Goal: Task Accomplishment & Management: Manage account settings

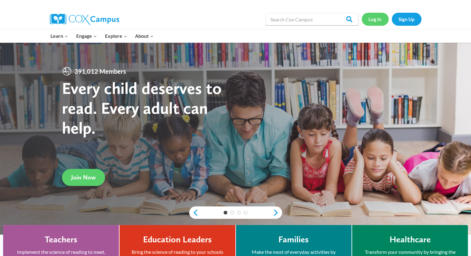
click at [373, 16] on link "Log In" at bounding box center [375, 19] width 27 height 13
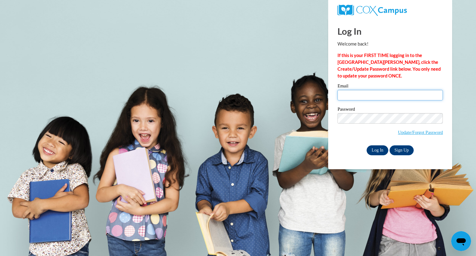
type input "hhorne@southernregional.edu"
click at [376, 148] on input "Log In" at bounding box center [378, 150] width 22 height 10
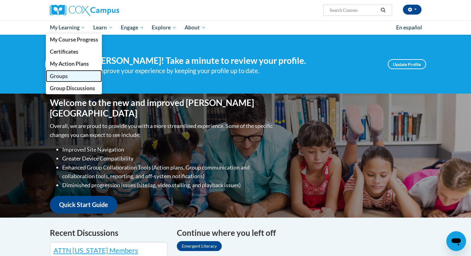
click at [67, 72] on link "Groups" at bounding box center [74, 76] width 56 height 12
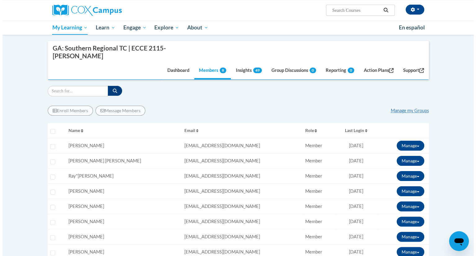
scroll to position [93, 0]
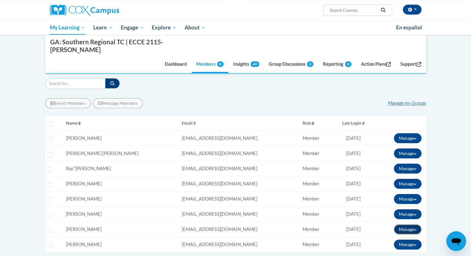
click at [415, 224] on button "Manage" at bounding box center [408, 229] width 28 height 10
click at [400, 247] on button "View Transcript" at bounding box center [393, 252] width 48 height 10
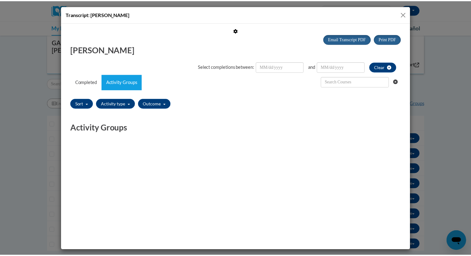
scroll to position [0, 0]
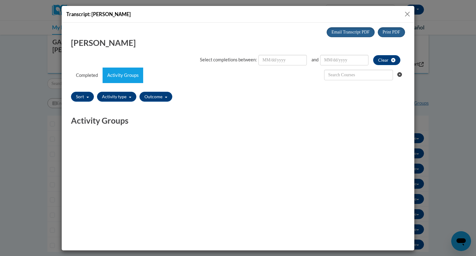
click at [408, 13] on button "Close" at bounding box center [408, 14] width 8 height 8
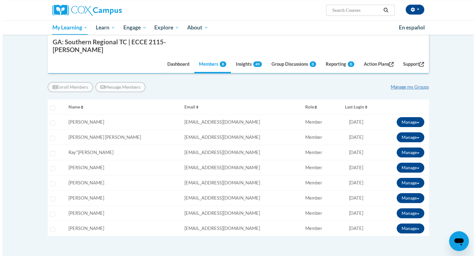
scroll to position [109, 0]
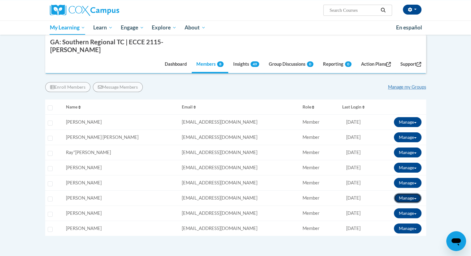
click at [414, 193] on button "Manage" at bounding box center [408, 198] width 28 height 10
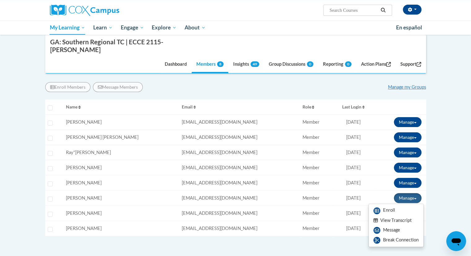
click at [404, 216] on button "View Transcript" at bounding box center [393, 221] width 48 height 10
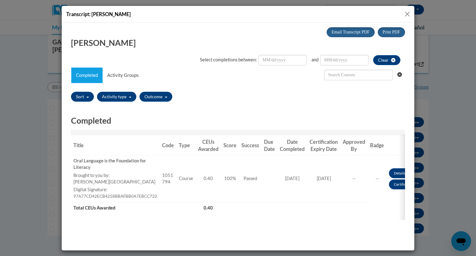
scroll to position [0, 0]
click at [406, 11] on button "Close" at bounding box center [408, 14] width 8 height 8
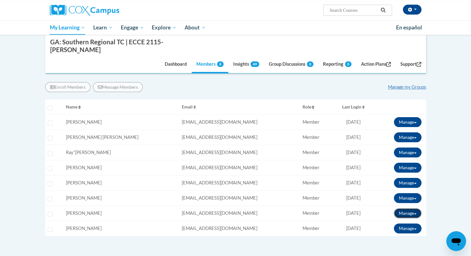
click at [414, 208] on button "Manage" at bounding box center [408, 213] width 28 height 10
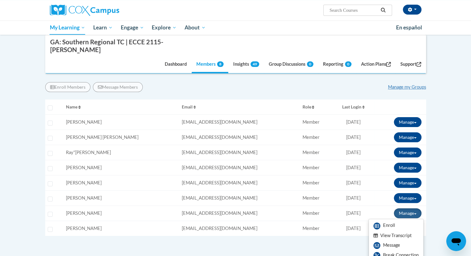
click at [400, 231] on button "View Transcript" at bounding box center [393, 236] width 48 height 10
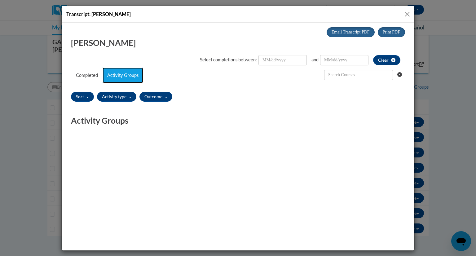
click at [131, 73] on link "Activity Groups" at bounding box center [123, 74] width 41 height 15
click at [409, 13] on button "Close" at bounding box center [408, 14] width 8 height 8
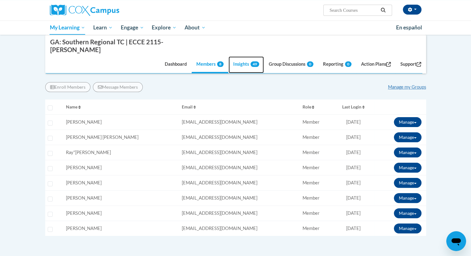
click at [239, 64] on link "Insights 49" at bounding box center [246, 64] width 35 height 17
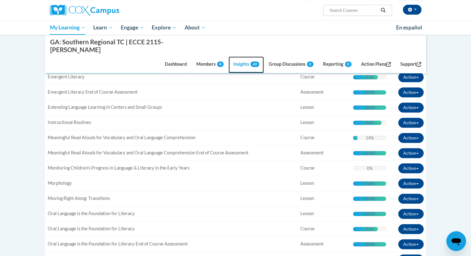
scroll to position [419, 0]
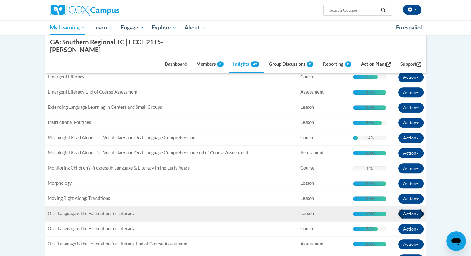
click at [419, 209] on button "Action" at bounding box center [411, 214] width 25 height 10
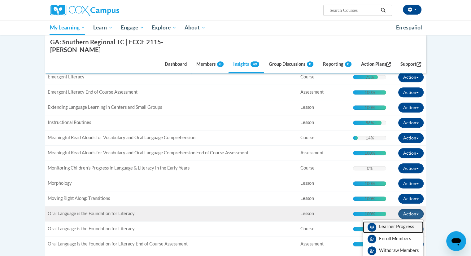
click at [411, 228] on span "View Members" at bounding box center [396, 228] width 35 height 0
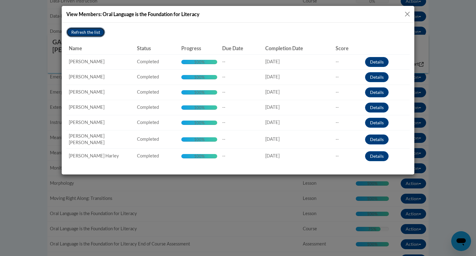
click at [79, 33] on button "Refresh the list" at bounding box center [85, 32] width 39 height 10
click at [408, 13] on button "Close" at bounding box center [408, 14] width 8 height 8
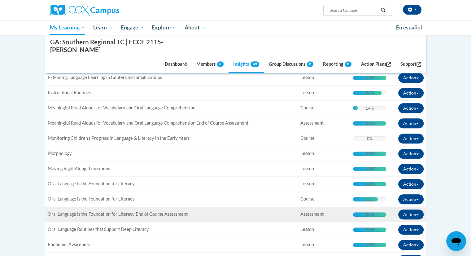
scroll to position [449, 0]
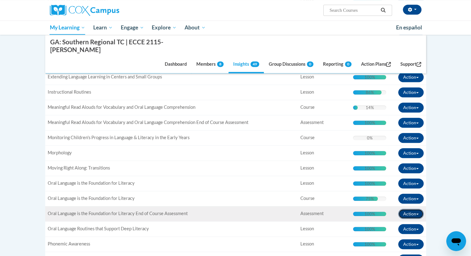
click at [417, 209] on button "Action" at bounding box center [411, 214] width 25 height 10
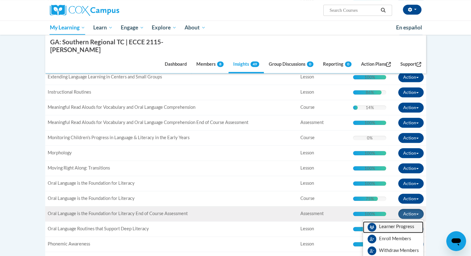
click at [408, 228] on span "View Members" at bounding box center [396, 228] width 35 height 0
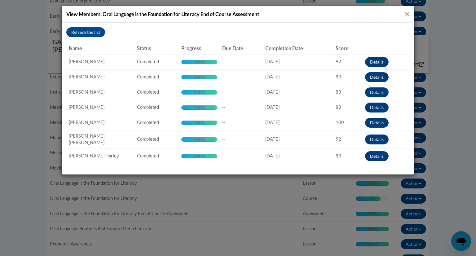
click at [407, 12] on button "Close" at bounding box center [408, 14] width 8 height 8
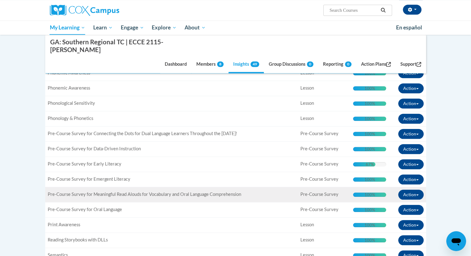
scroll to position [620, 0]
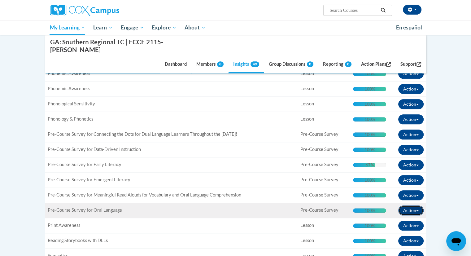
click at [417, 210] on span "button" at bounding box center [418, 210] width 2 height 1
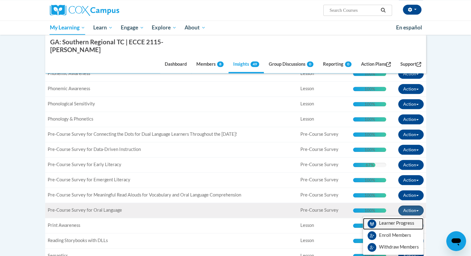
click at [413, 225] on span "View Members" at bounding box center [396, 225] width 35 height 0
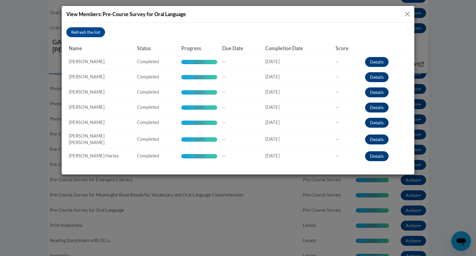
click at [408, 13] on button "Close" at bounding box center [408, 14] width 8 height 8
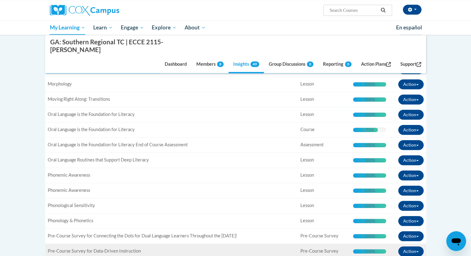
scroll to position [520, 0]
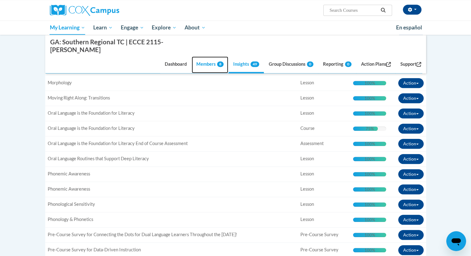
click at [200, 62] on link "Members 8" at bounding box center [210, 64] width 37 height 17
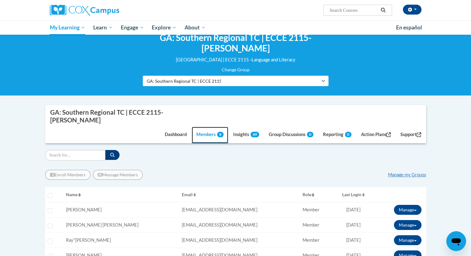
scroll to position [19, 0]
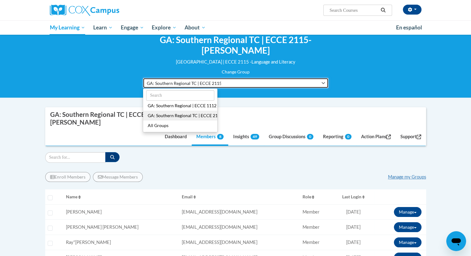
click at [276, 78] on button "GA: Southern Regional TC | ECCE 2115- Horne" at bounding box center [236, 83] width 186 height 11
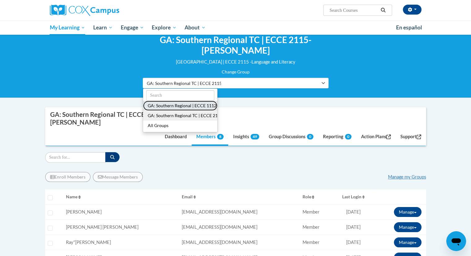
click at [208, 101] on button "GA: Southern Regional | ECCE 1112 Curriculum and Assessment - Horne" at bounding box center [180, 106] width 74 height 10
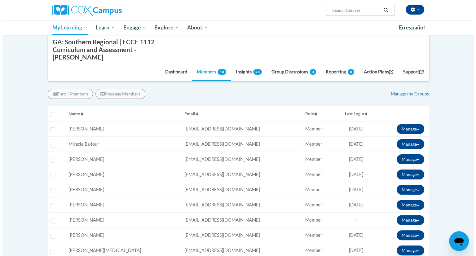
scroll to position [110, 0]
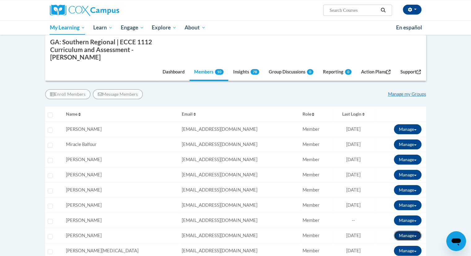
click at [415, 231] on button "Manage" at bounding box center [408, 236] width 28 height 10
click at [408, 253] on button "View Transcript" at bounding box center [393, 258] width 48 height 10
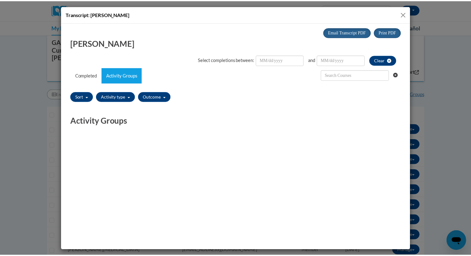
scroll to position [0, 0]
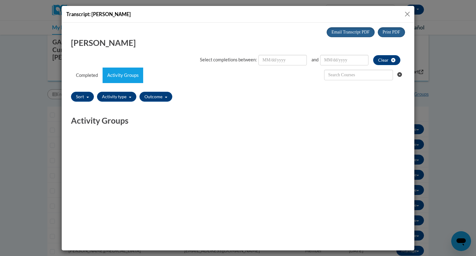
click at [405, 14] on button "Close" at bounding box center [408, 14] width 8 height 8
